Goal: Task Accomplishment & Management: Complete application form

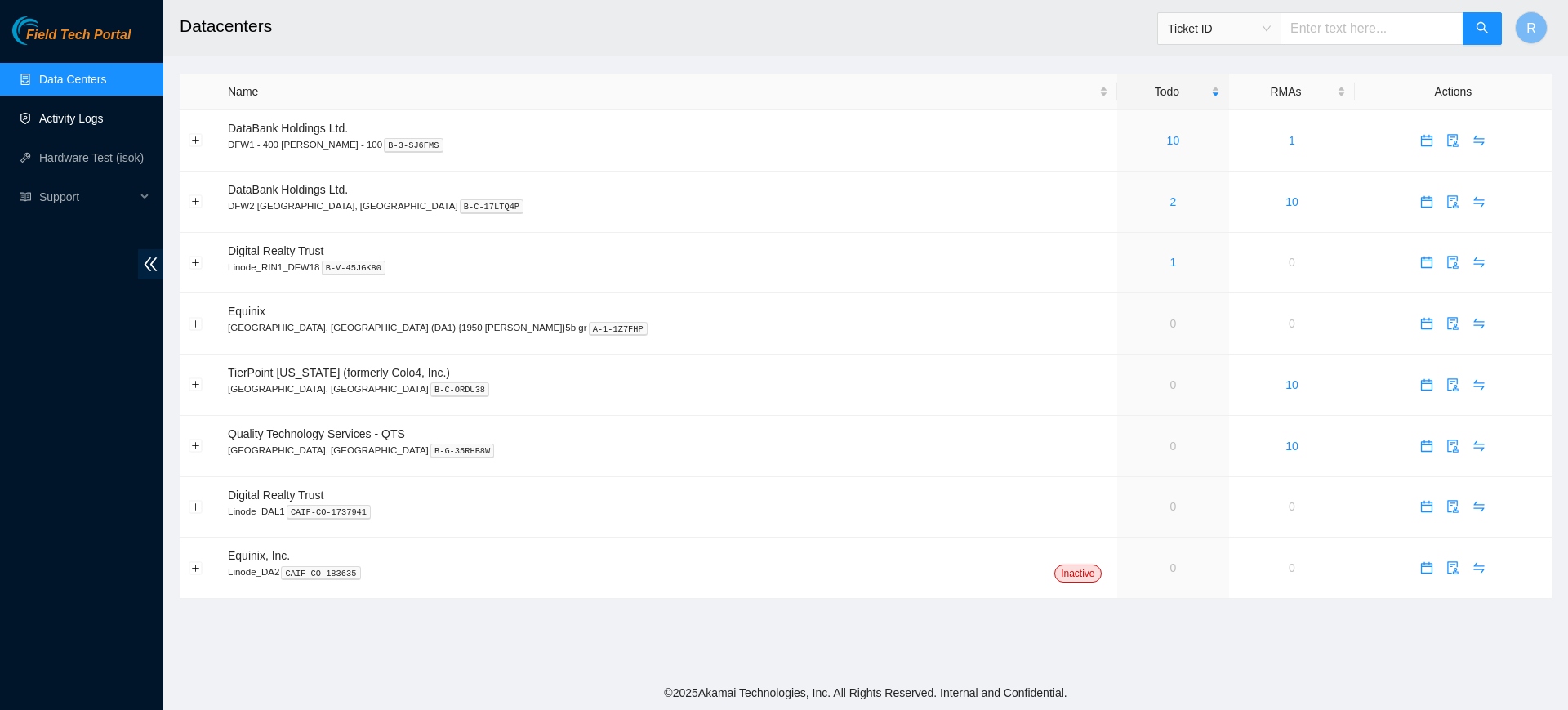
click at [71, 120] on link "Activity Logs" at bounding box center [71, 118] width 65 height 13
click at [88, 119] on link "Activity Logs" at bounding box center [71, 118] width 65 height 13
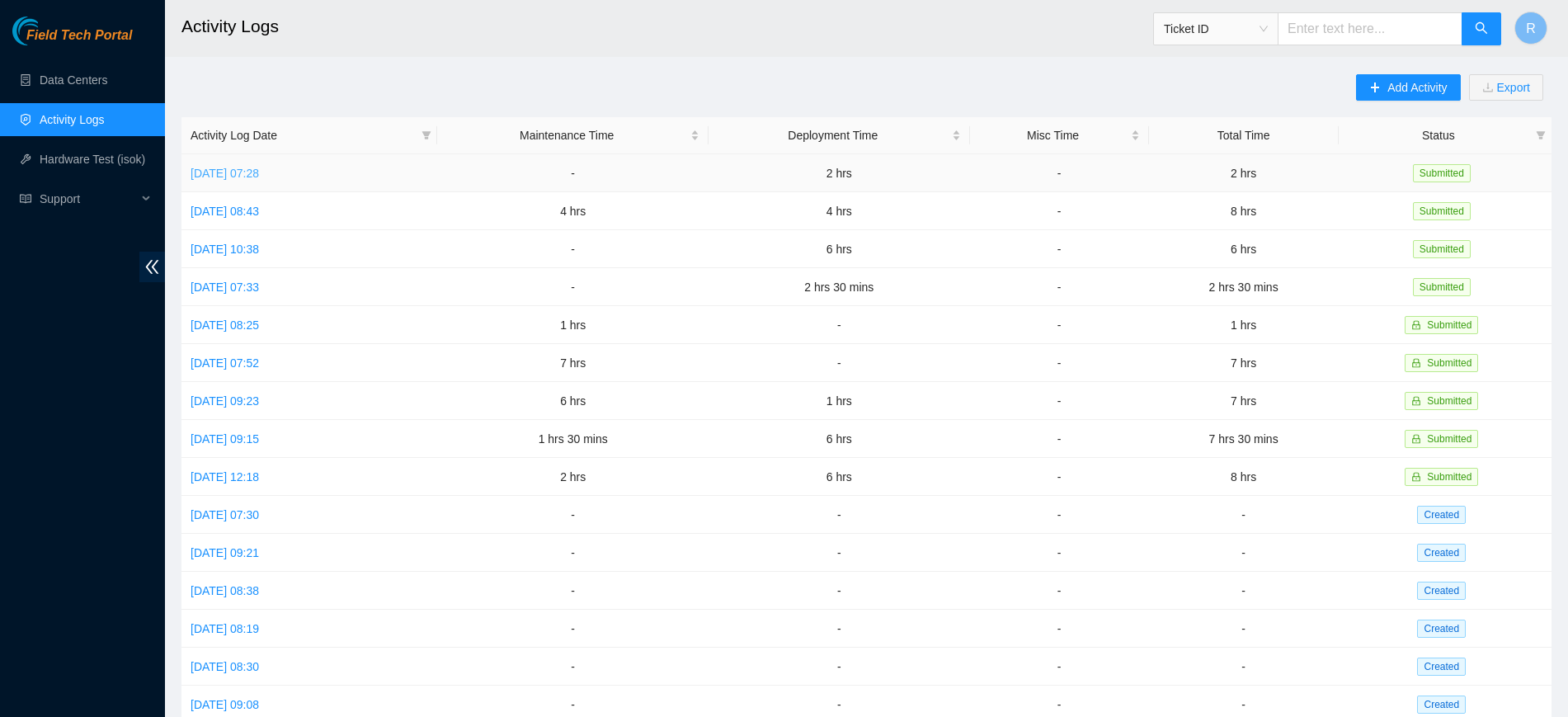
click at [256, 175] on link "[DATE] 07:28" at bounding box center [225, 174] width 68 height 13
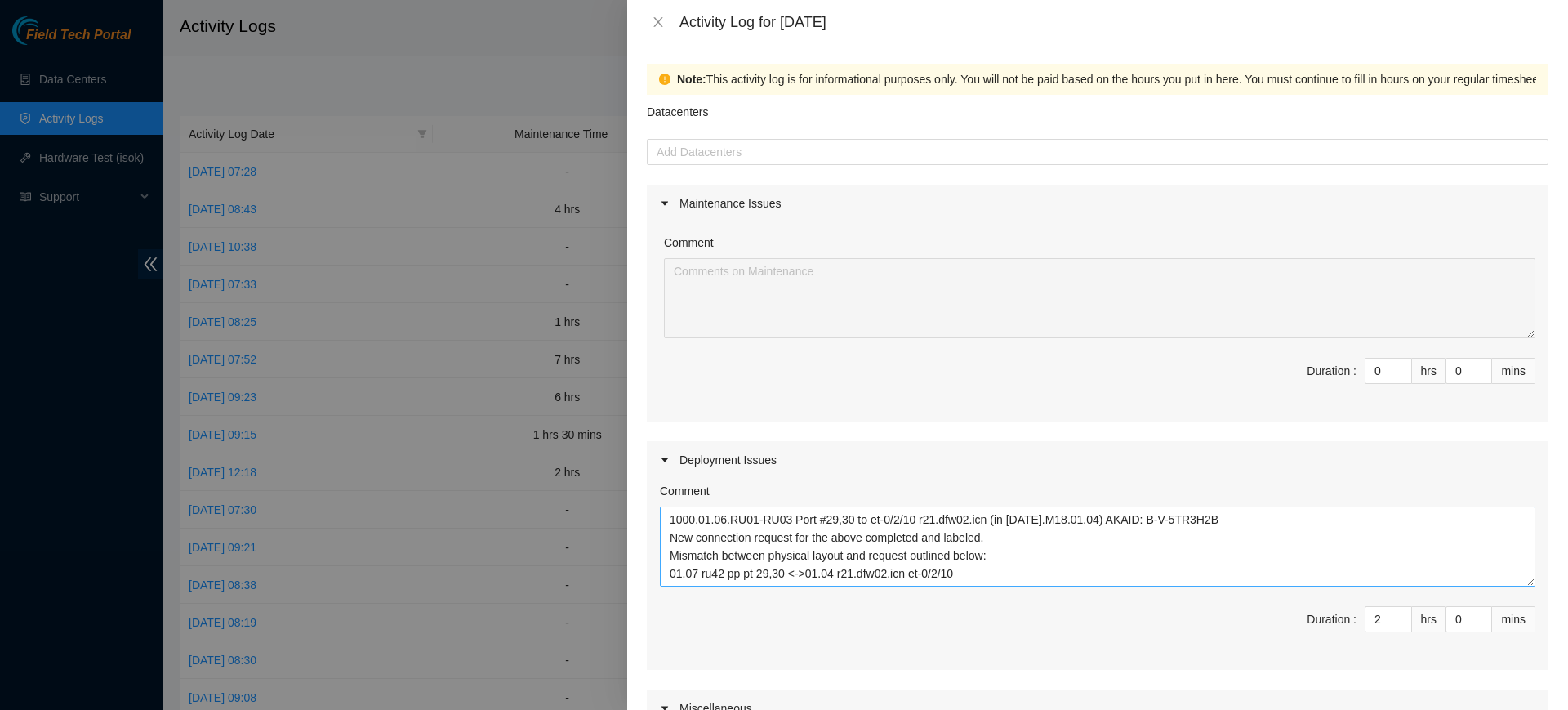
scroll to position [162, 0]
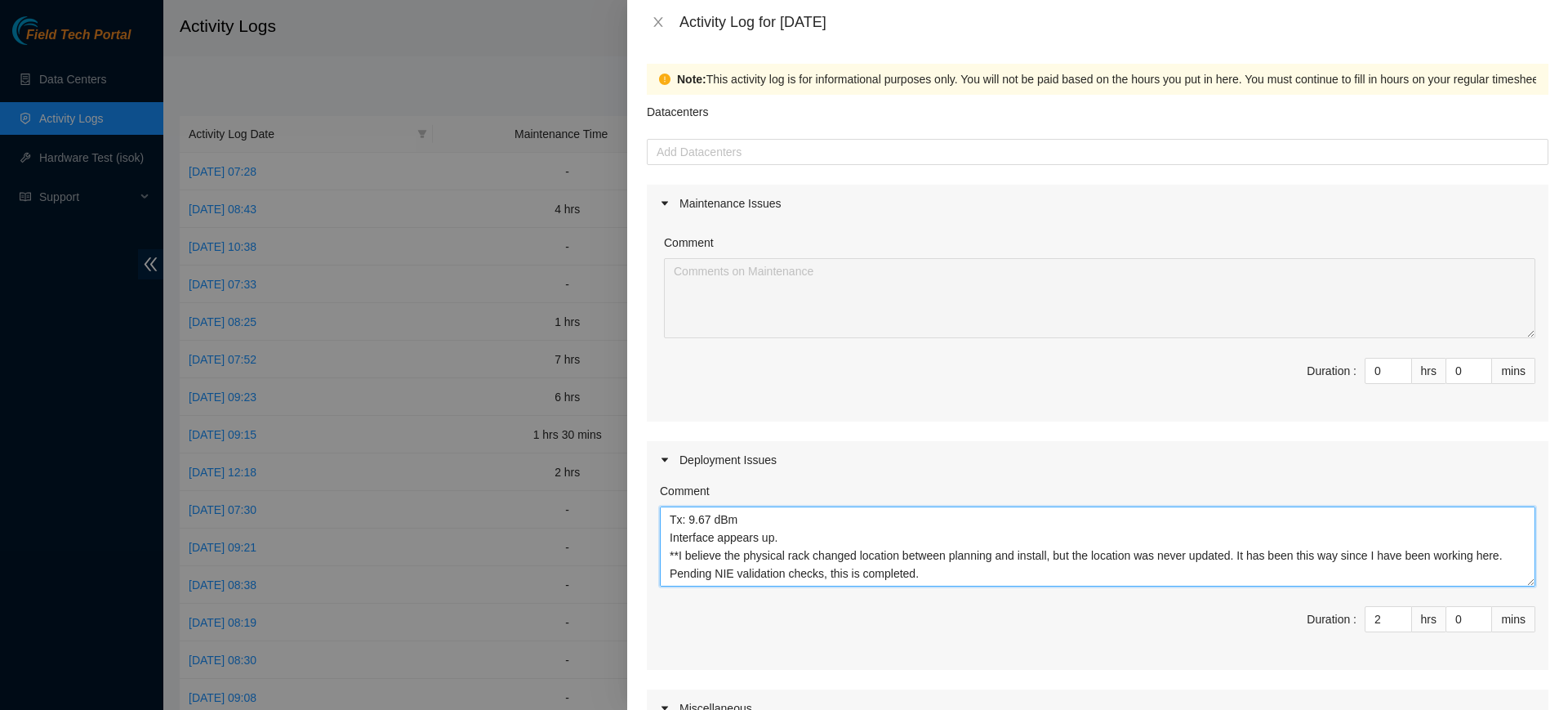
click at [961, 564] on textarea "1000.01.06.RU01-RU03 Port #29,30 to et-0/2/10 r21.dfw02.icn (in [DATE].M18.01.0…" at bounding box center [1098, 546] width 875 height 80
paste textarea "DP78346"
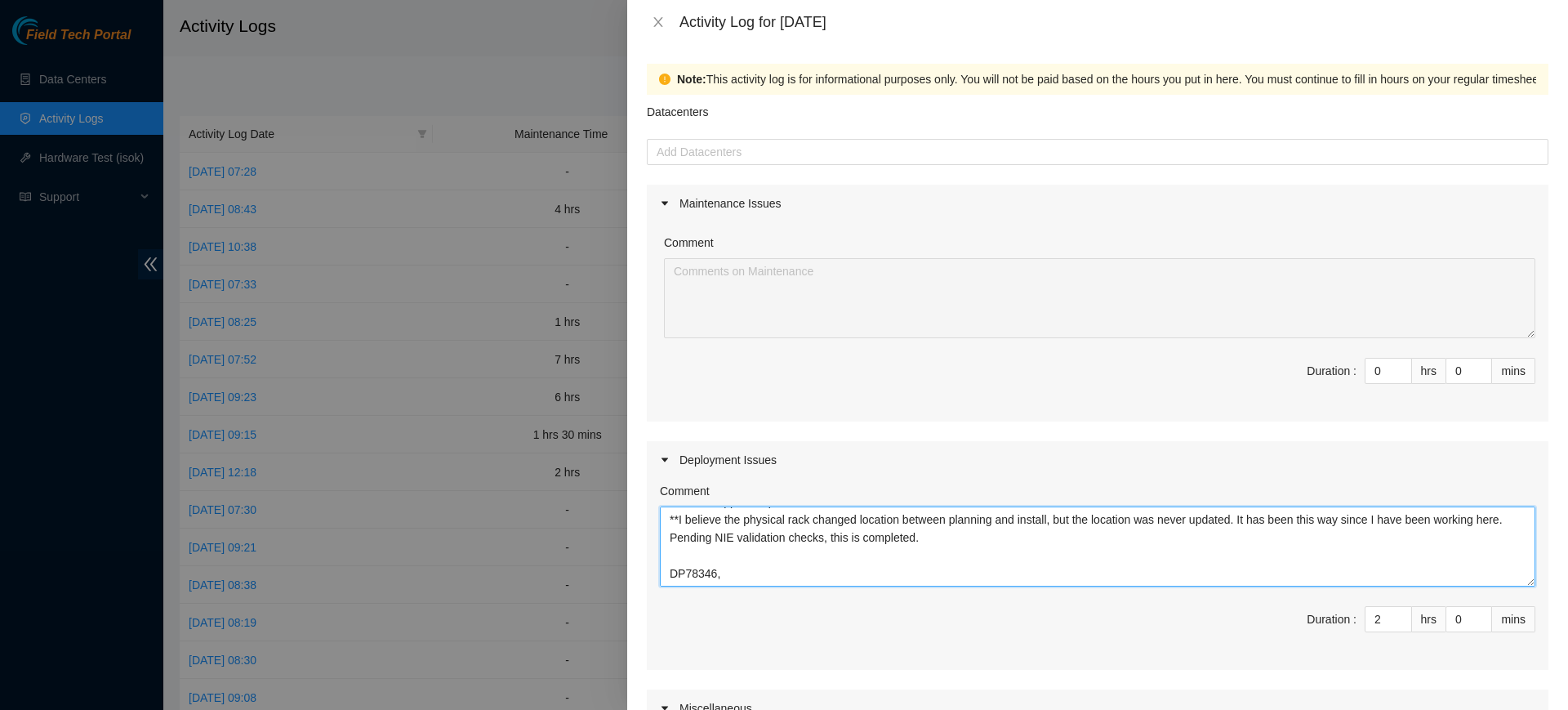
paste textarea "DP78346"
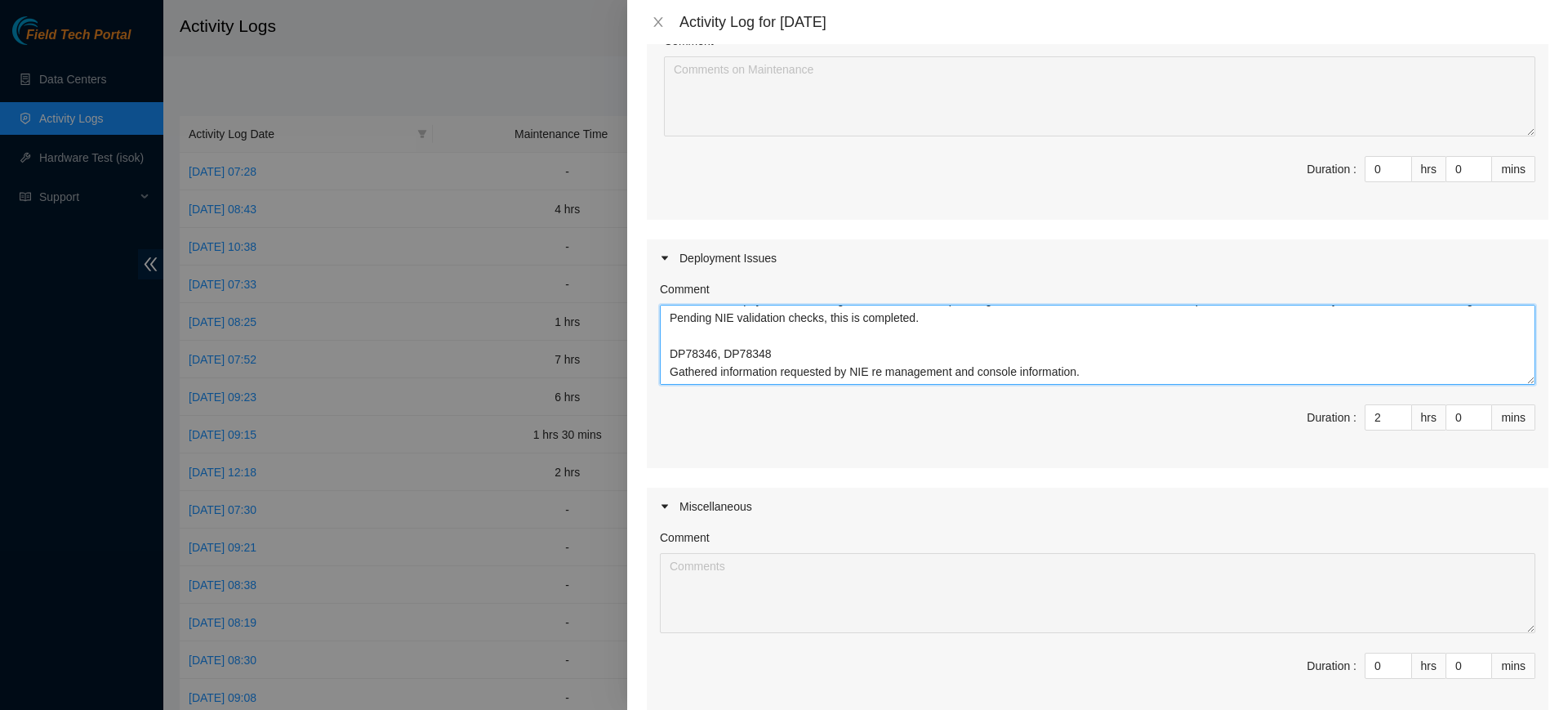
scroll to position [387, 0]
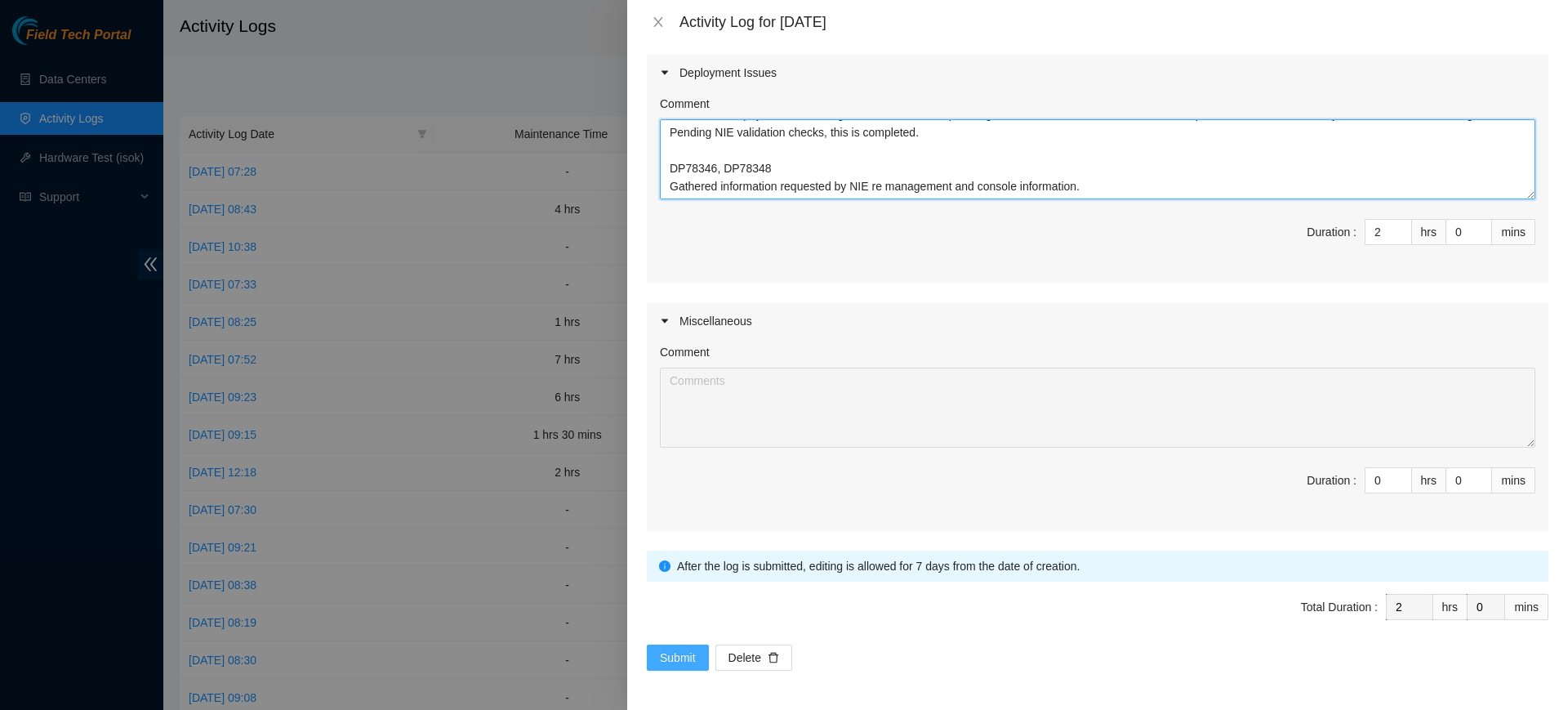
type textarea "1000.01.06.RU01-RU03 Port #29,30 to et-0/2/10 r21.dfw02.icn (in [DATE].M18.01.0…"
click at [674, 663] on span "Submit" at bounding box center [678, 657] width 36 height 18
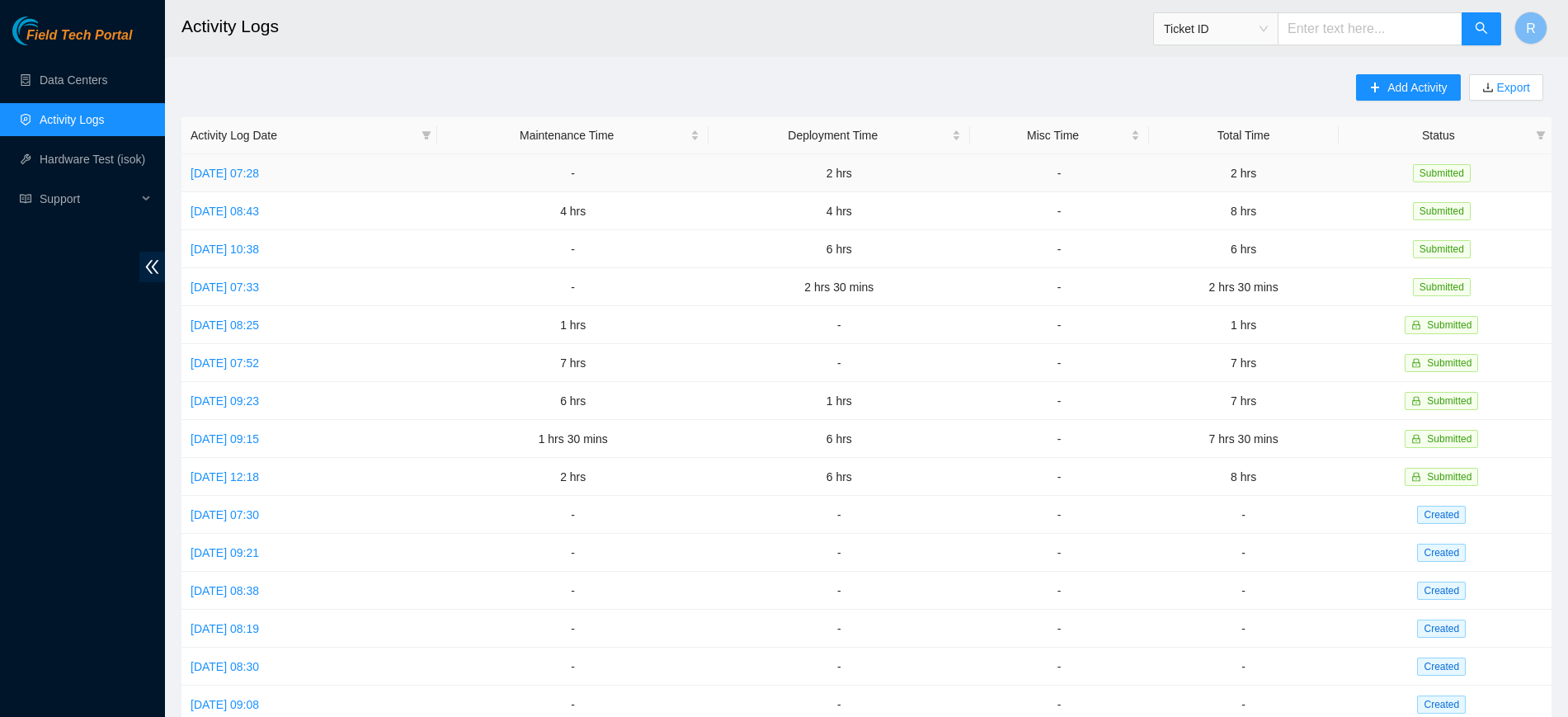
click at [276, 187] on td "[DATE] 07:28" at bounding box center [309, 174] width 256 height 38
click at [259, 170] on link "[DATE] 07:28" at bounding box center [225, 174] width 68 height 13
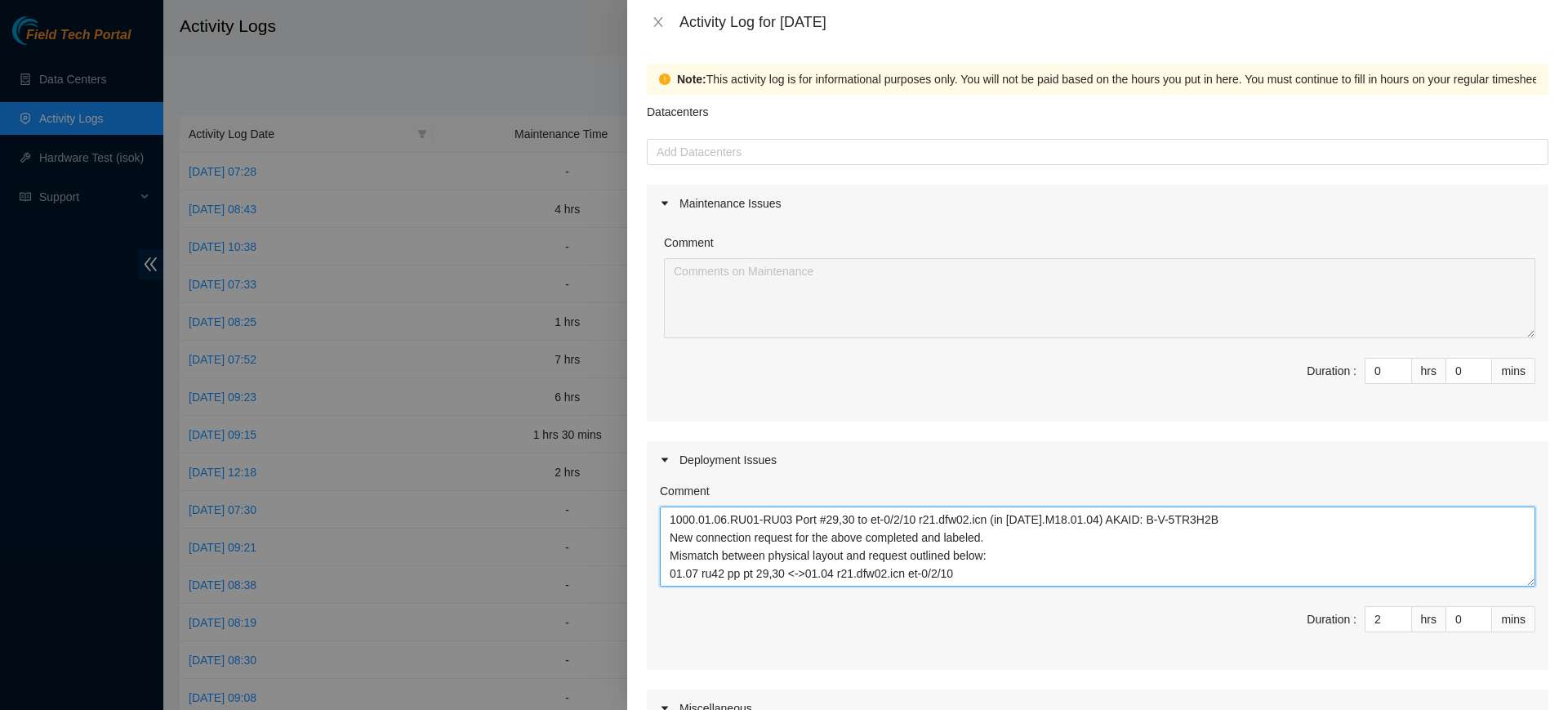
click at [1085, 562] on textarea "1000.01.06.RU01-RU03 Port #29,30 to et-0/2/10 r21.dfw02.icn (in [DATE].M18.01.0…" at bounding box center [1098, 546] width 875 height 80
paste textarea "DP68598"
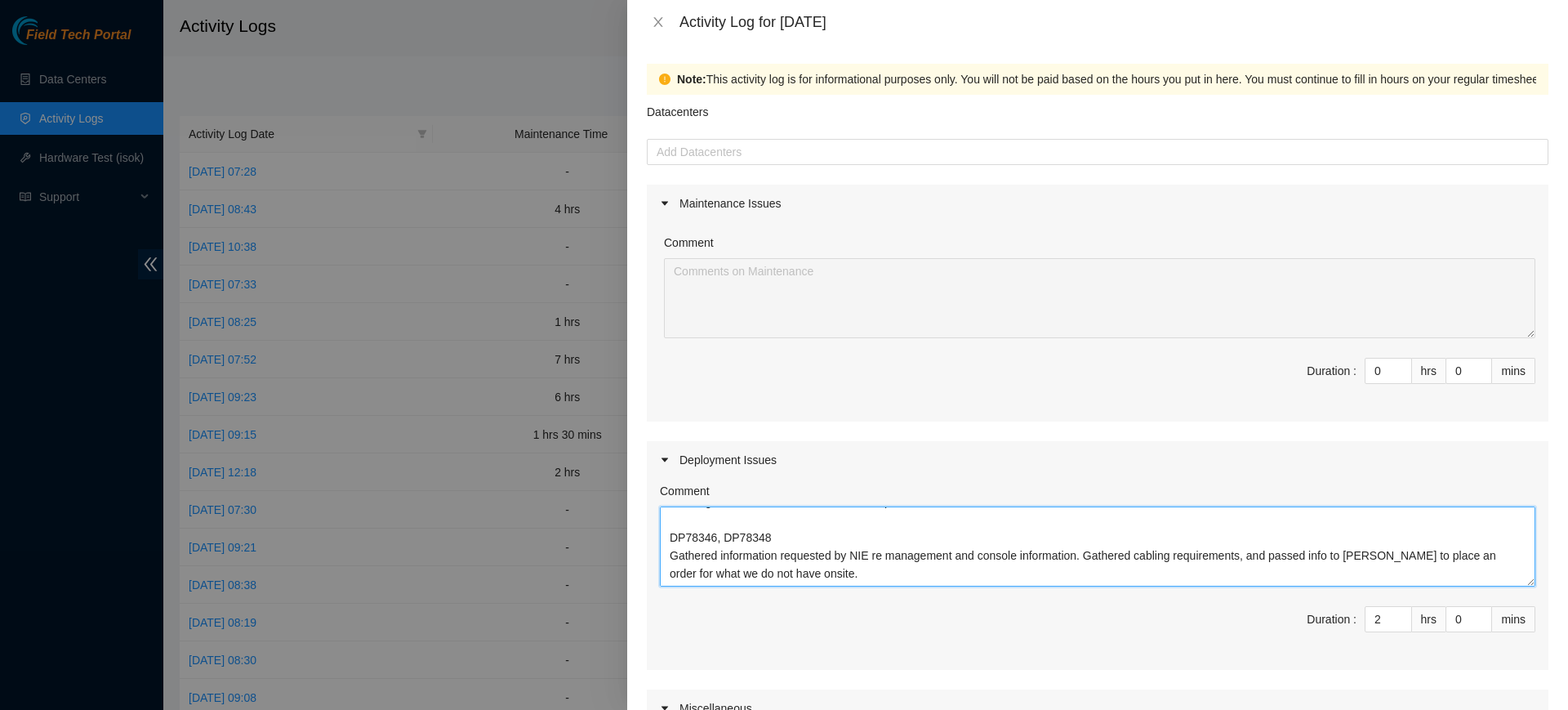
scroll to position [252, 0]
type textarea "DP68598 - 1000.01.06.RU01-RU03 Port #29,30 to et-0/2/10 r21.dfw02.icn (in [DATE…"
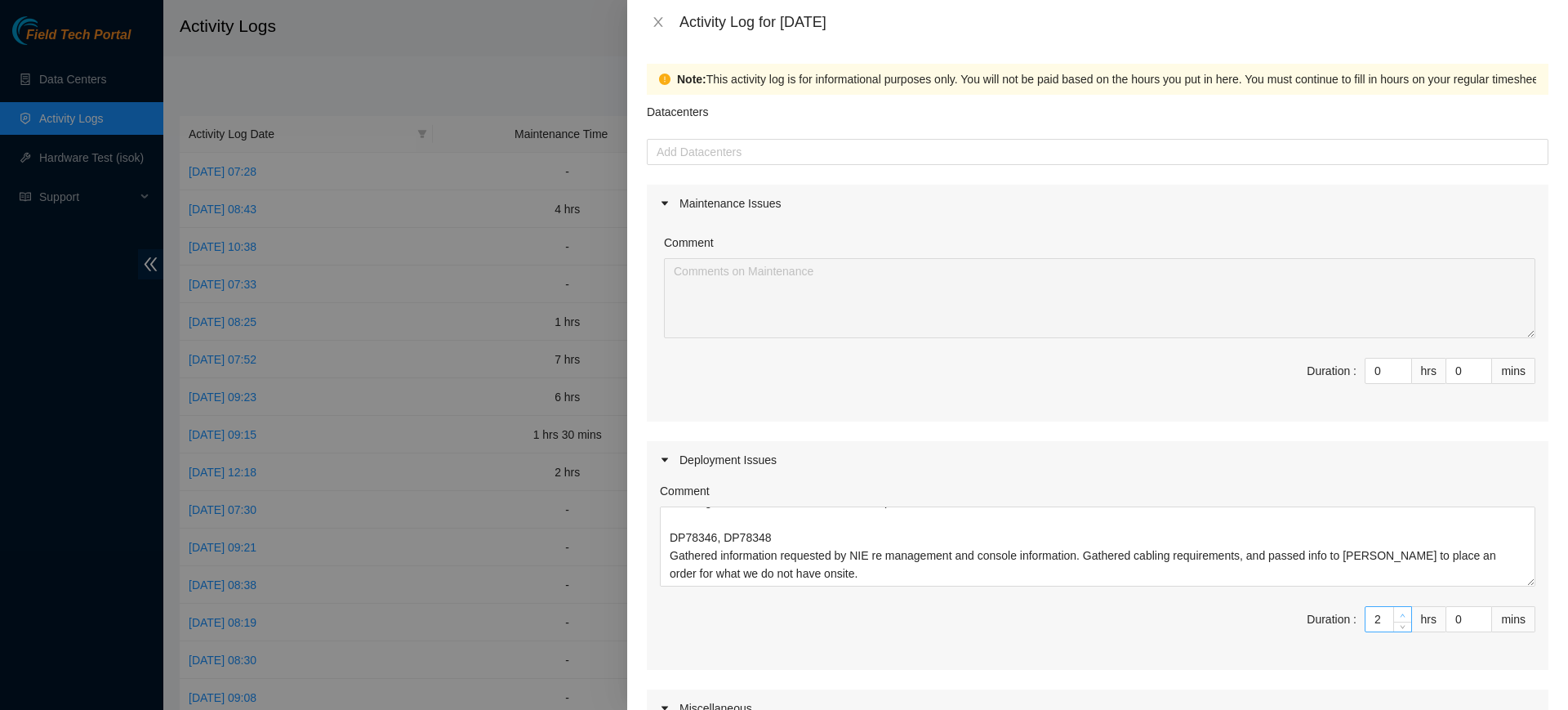
click at [1400, 613] on icon "up" at bounding box center [1403, 615] width 6 height 6
type input "3"
click at [1400, 613] on icon "up" at bounding box center [1403, 615] width 6 height 6
type input "4"
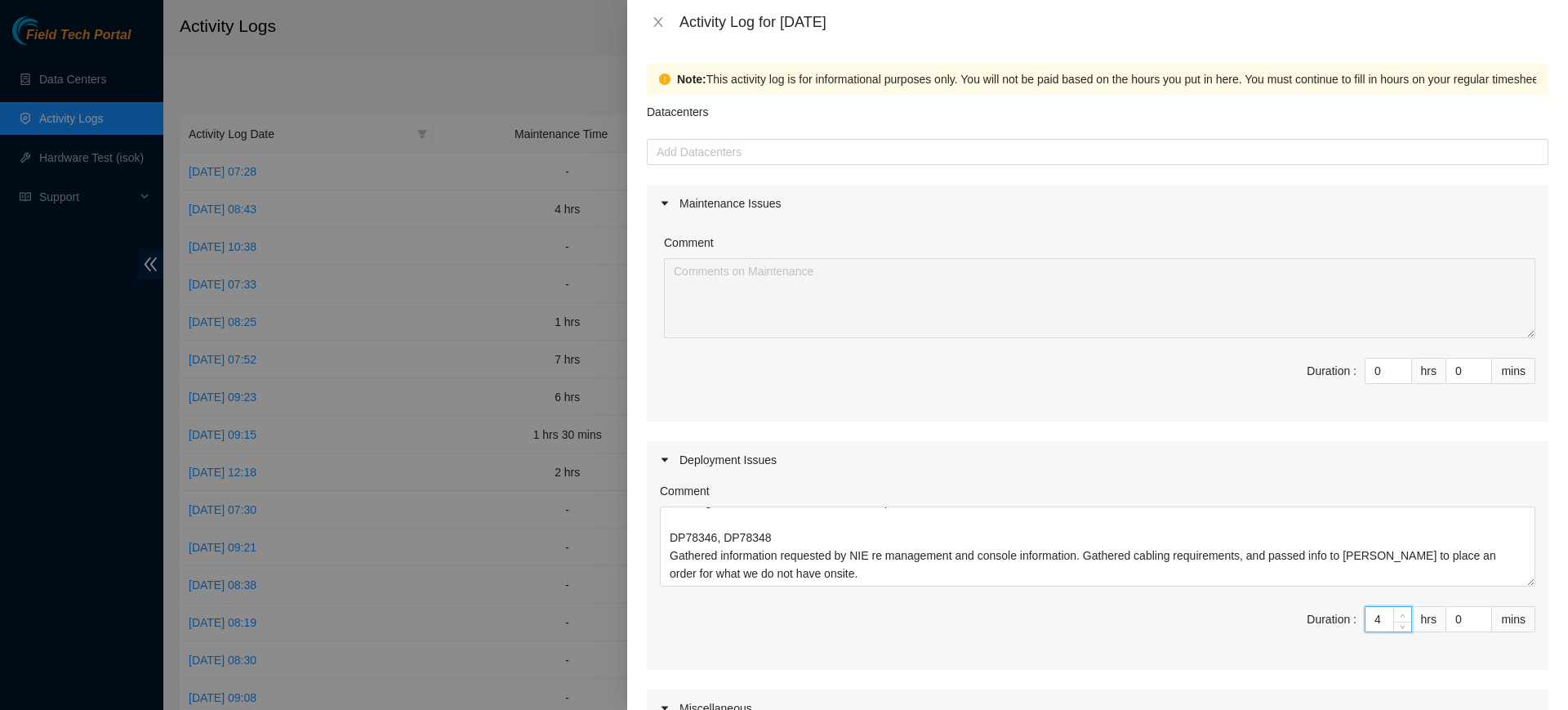
type input "4"
click at [1400, 613] on icon "up" at bounding box center [1403, 615] width 6 height 6
type input "5"
click at [1400, 625] on icon "down" at bounding box center [1403, 625] width 6 height 6
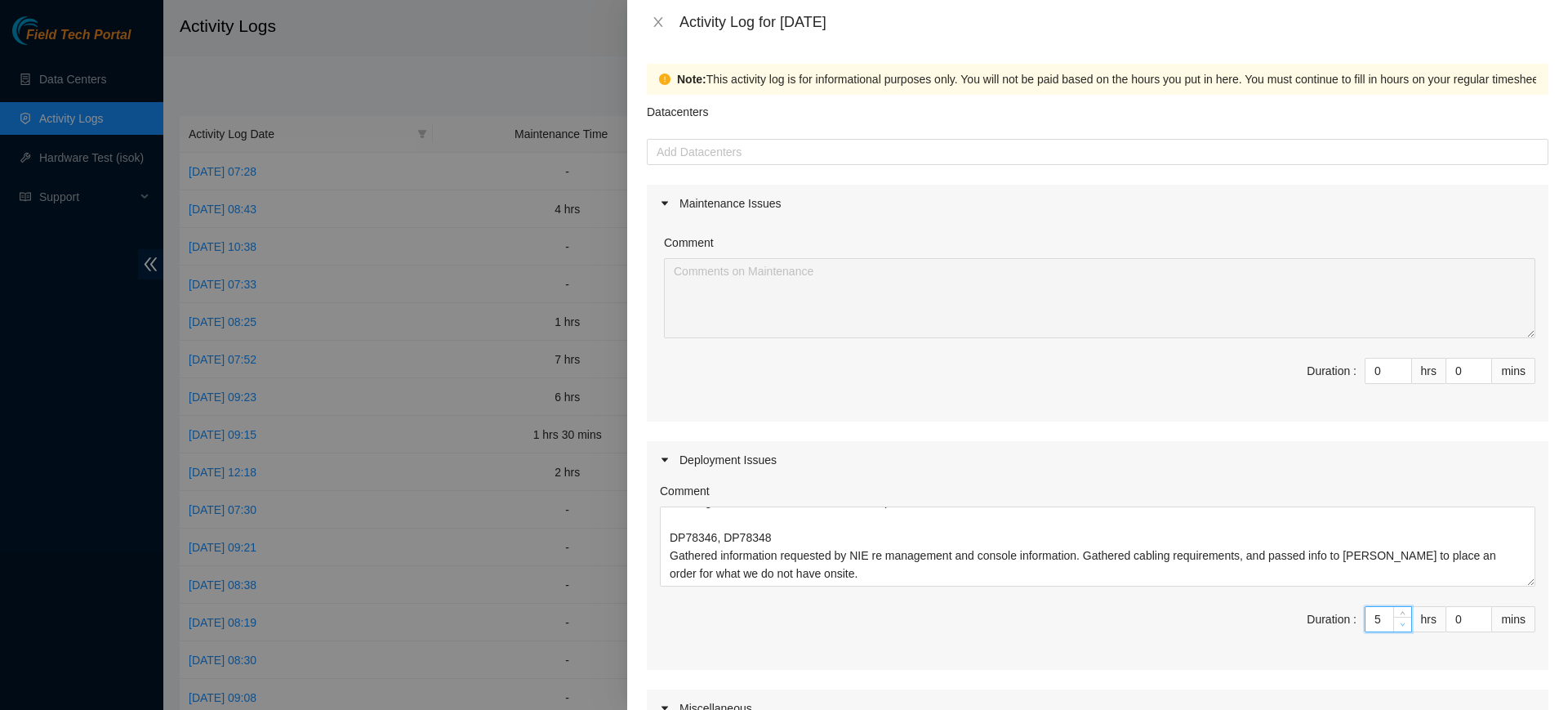
type input "4"
click at [1145, 629] on span "Duration : 4 hrs 0 mins" at bounding box center [1098, 628] width 875 height 46
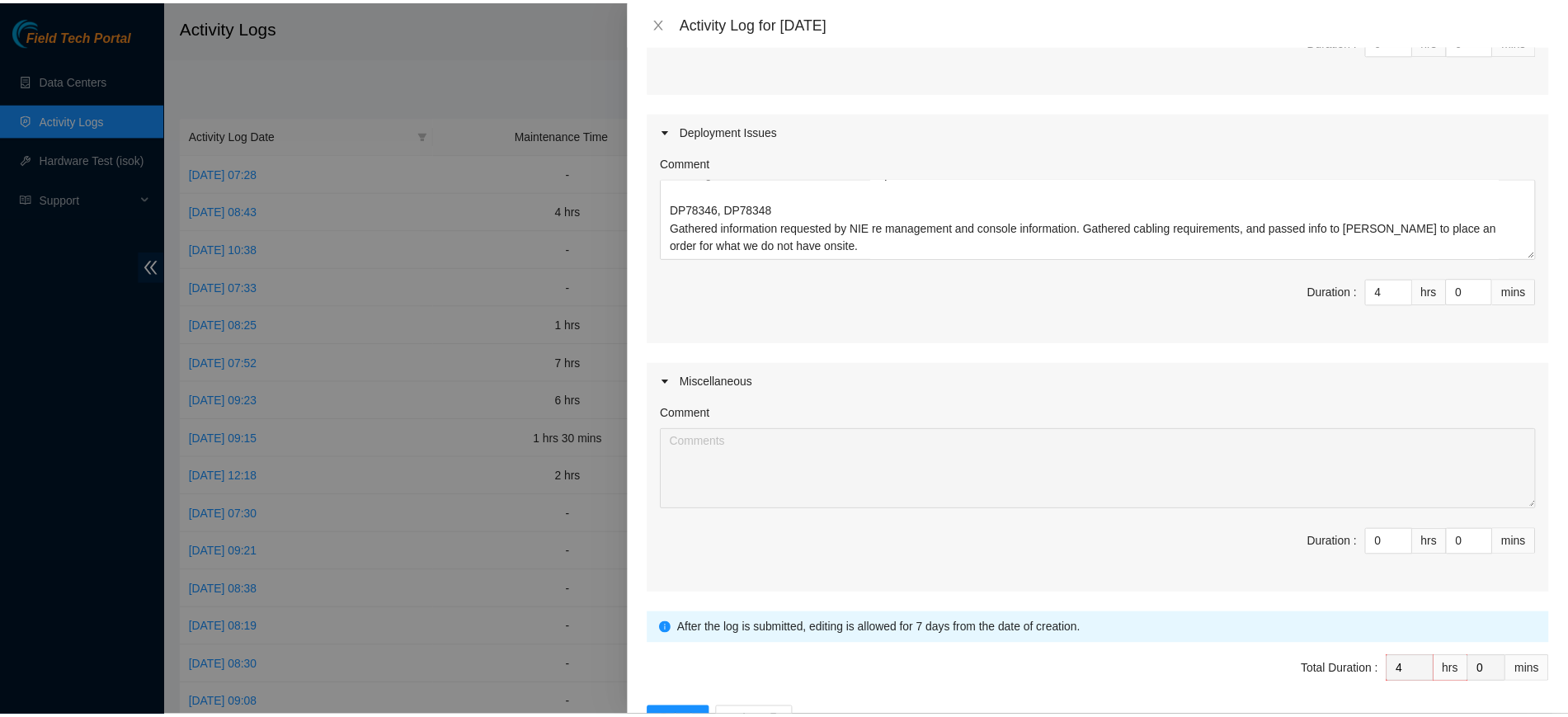
scroll to position [391, 0]
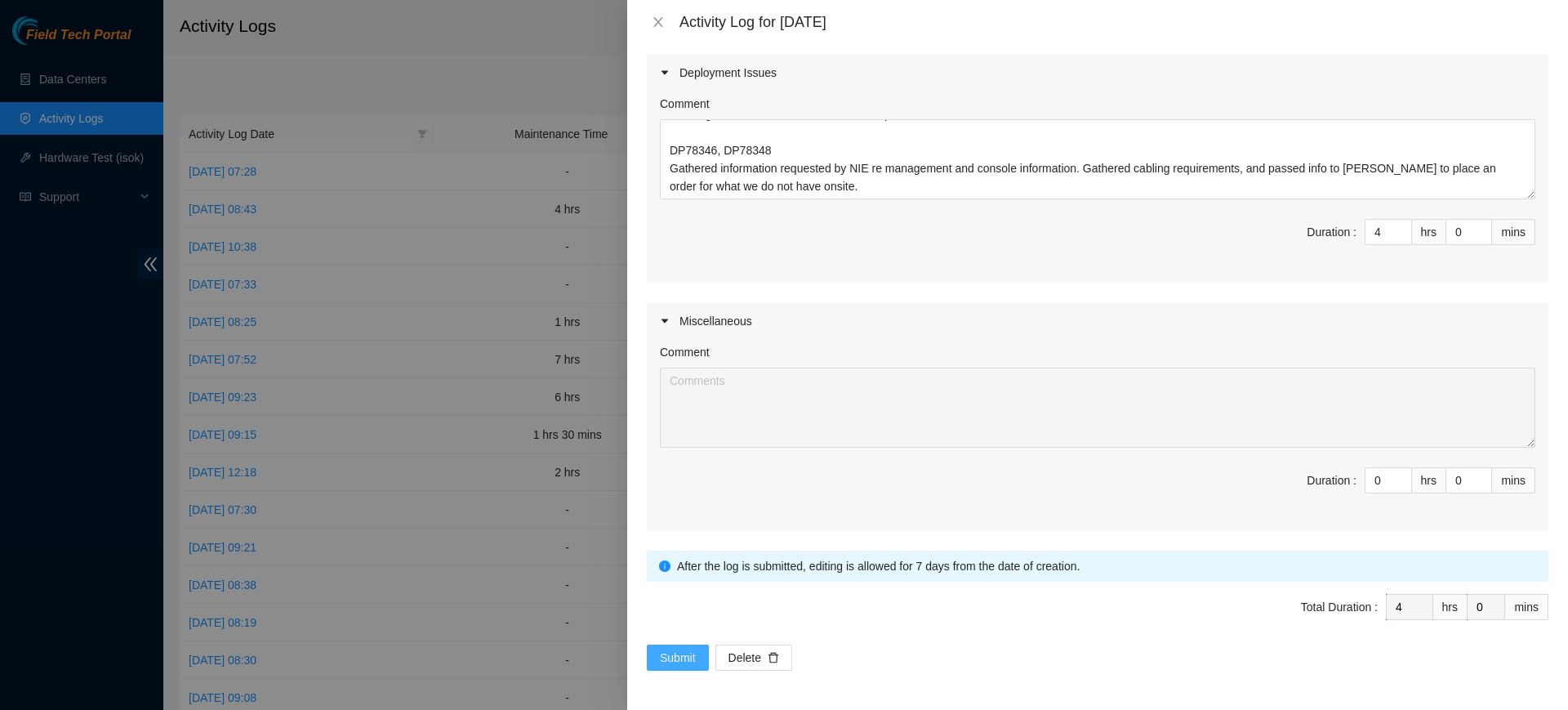
click at [662, 654] on span "Submit" at bounding box center [678, 657] width 36 height 18
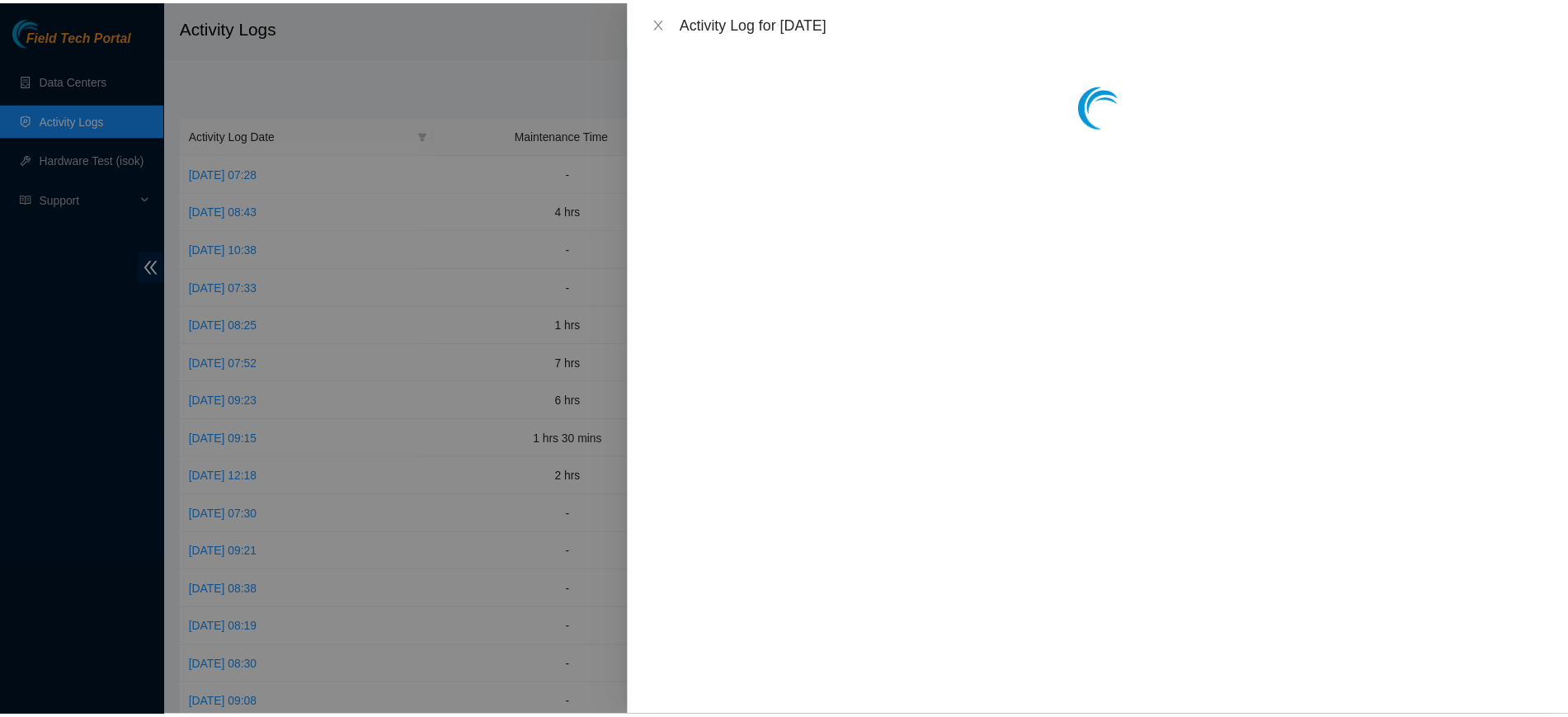
scroll to position [0, 0]
